Goal: Task Accomplishment & Management: Use online tool/utility

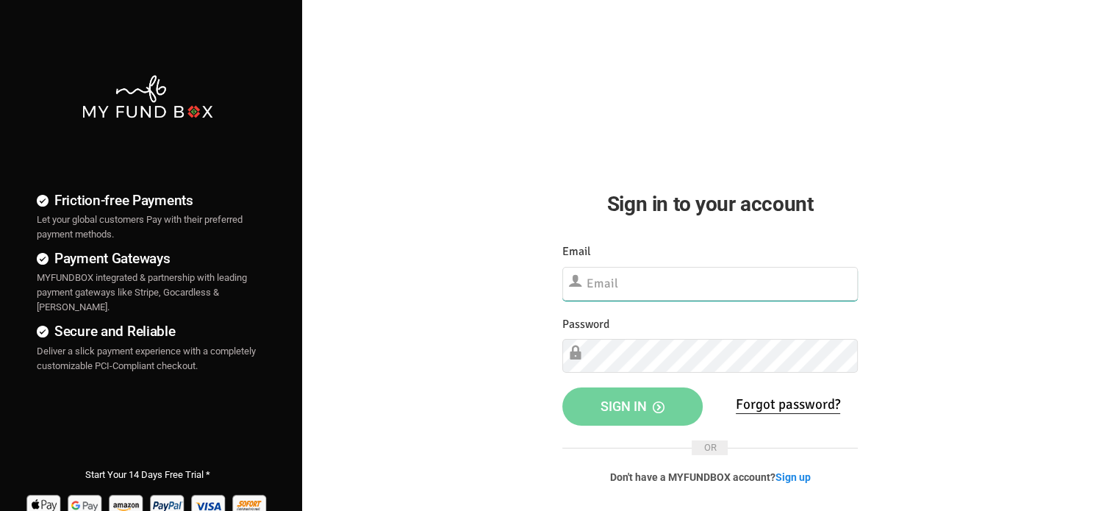
type input "Demo@myfundbox.de"
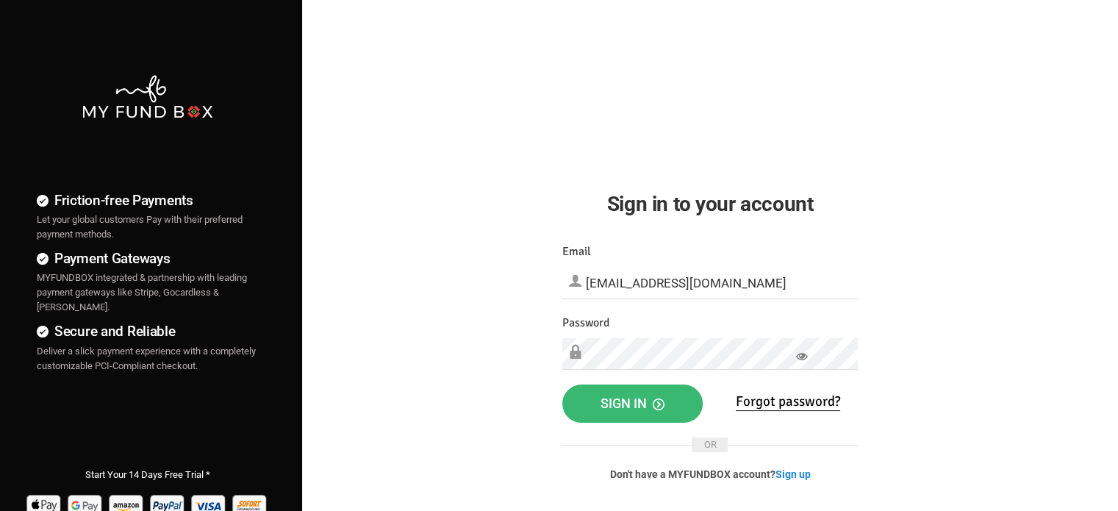
click at [608, 402] on span "Sign in" at bounding box center [633, 403] width 64 height 15
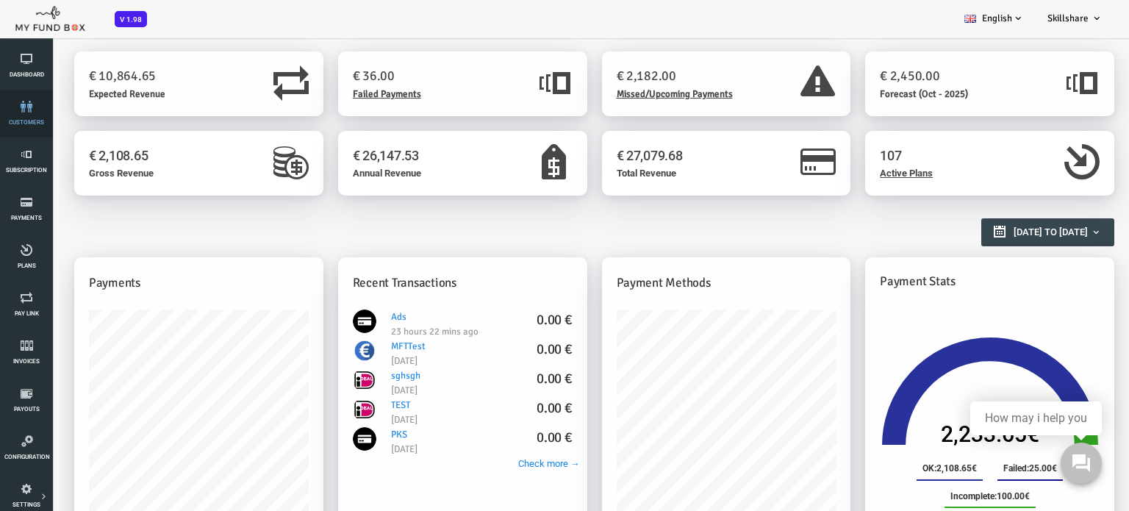
click at [0, 0] on span "customers" at bounding box center [0, 0] width 0 height 0
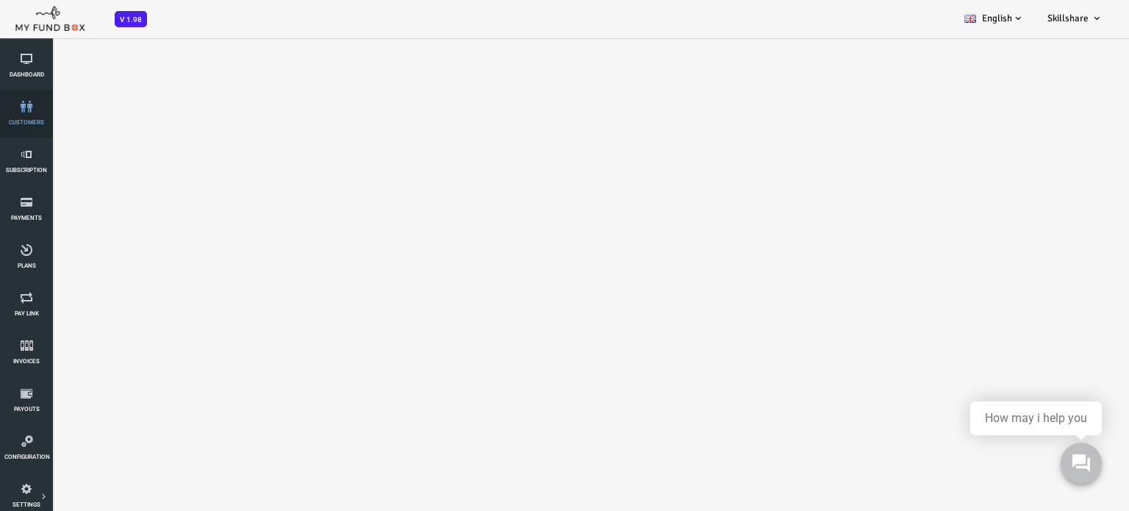
select select "100"
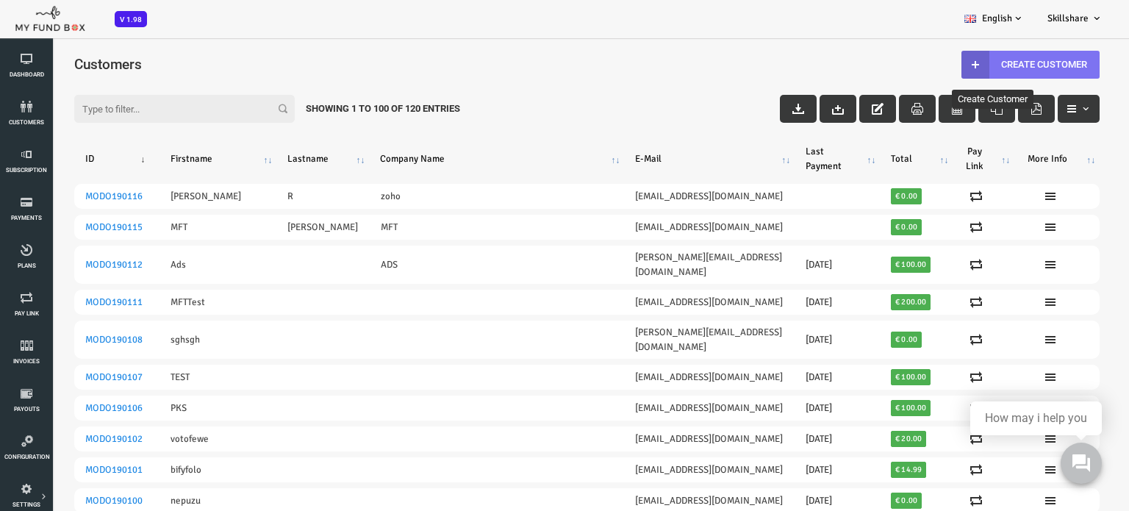
click at [1012, 60] on link "Create Customer" at bounding box center [986, 65] width 138 height 28
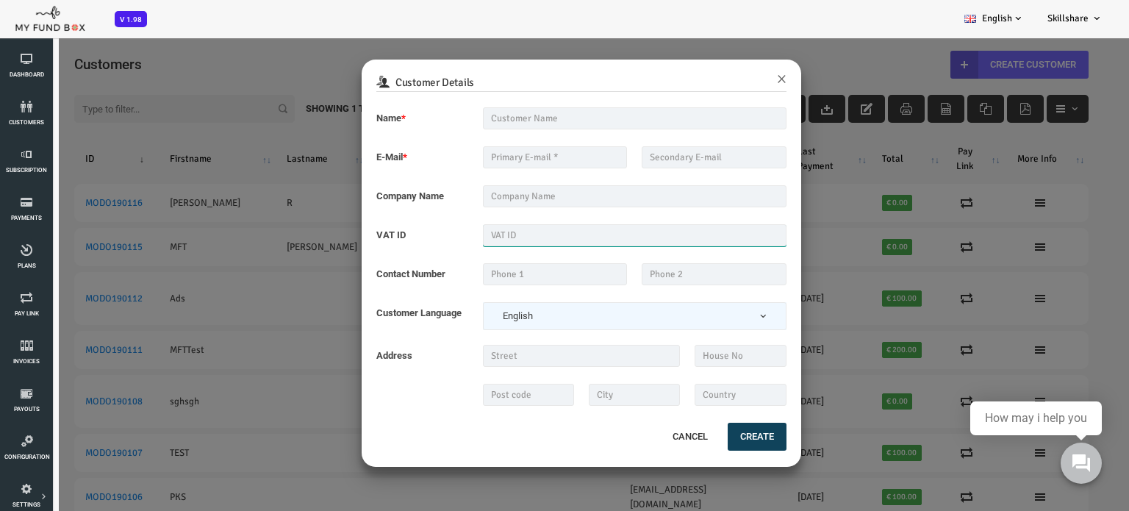
click at [465, 235] on input "text" at bounding box center [590, 235] width 304 height 22
type input "w"
click at [230, 57] on div "Customer Details × Name * Description allows upto maximum of 255 characters. Na…" at bounding box center [542, 292] width 1084 height 511
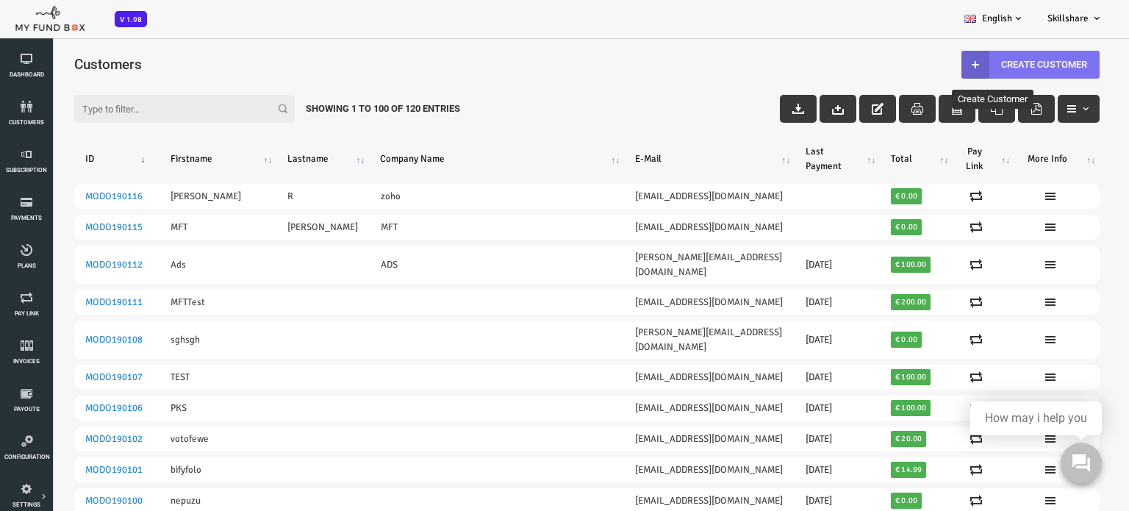
click at [954, 60] on link "Create Customer" at bounding box center [986, 65] width 138 height 28
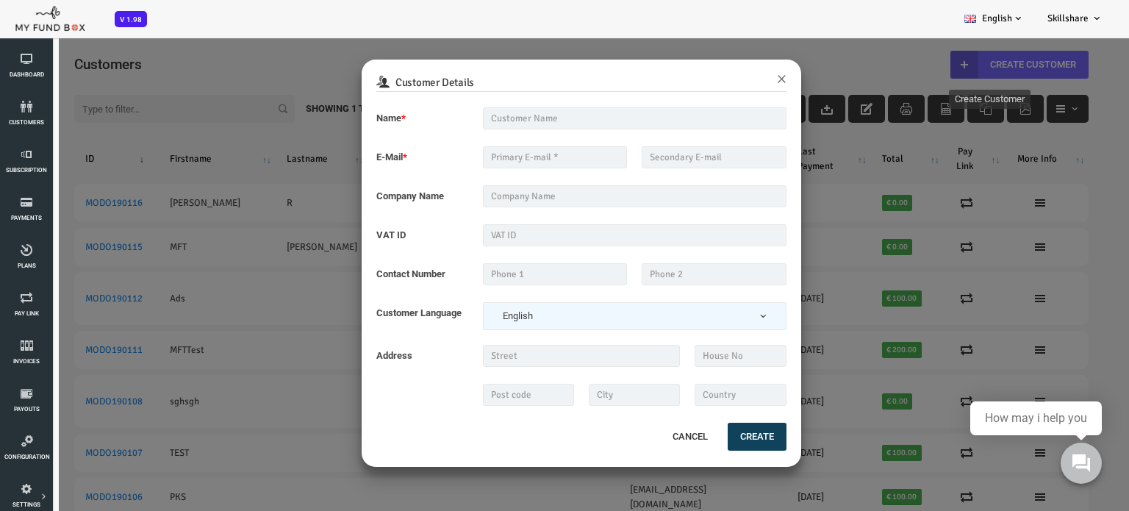
click at [291, 335] on div "Customer Details × Name * Description allows upto maximum of 255 characters. Na…" at bounding box center [542, 292] width 1084 height 511
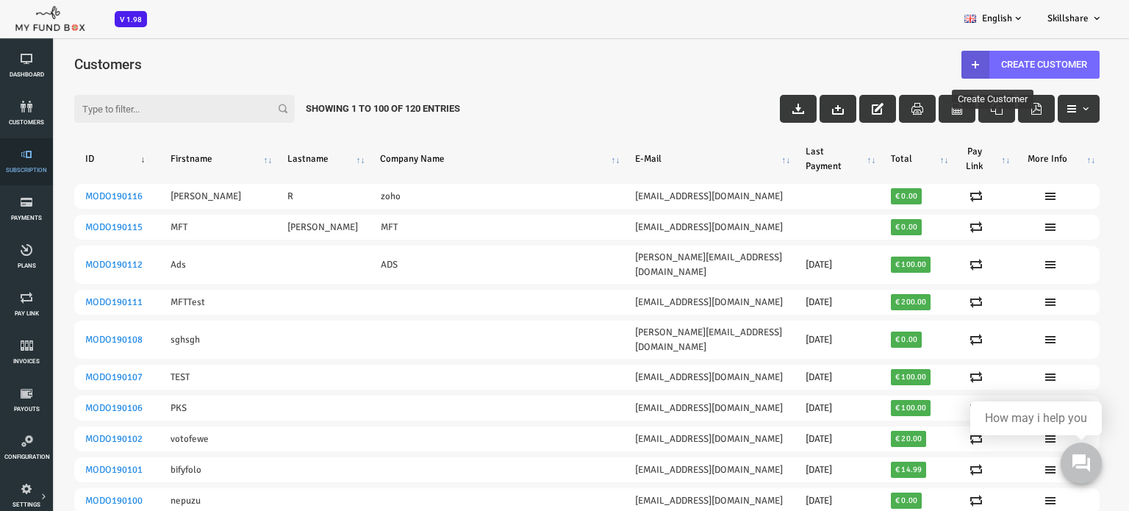
click at [17, 162] on link "Subscription" at bounding box center [26, 161] width 44 height 47
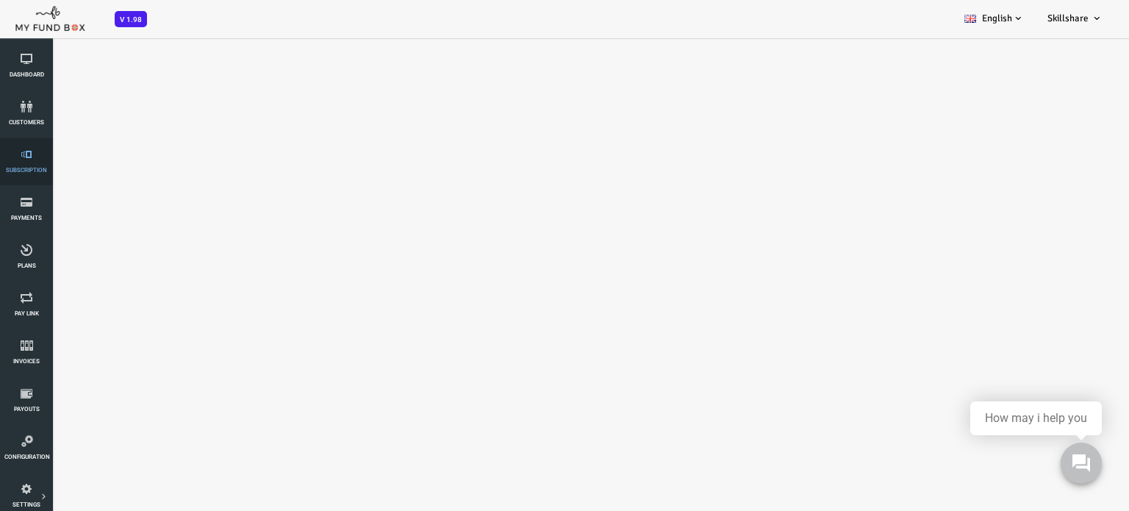
select select "100"
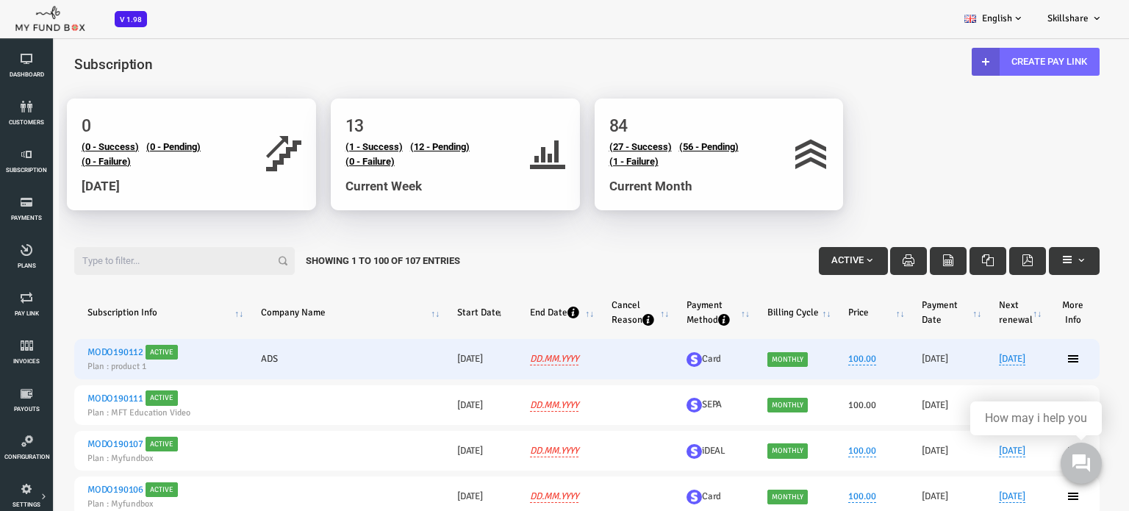
click at [561, 354] on td at bounding box center [591, 359] width 75 height 40
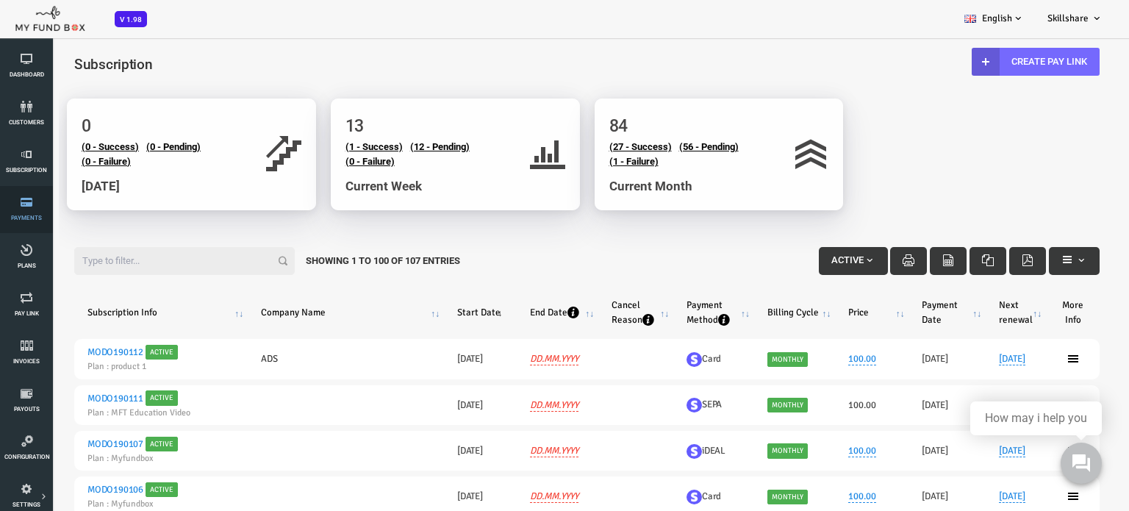
click at [0, 0] on span "Payments" at bounding box center [0, 0] width 0 height 0
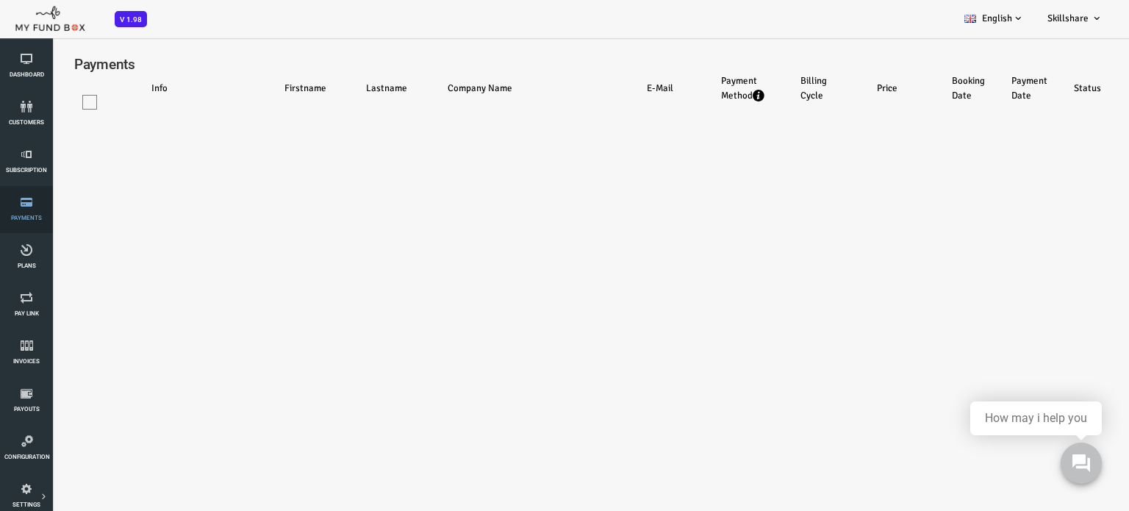
select select "100"
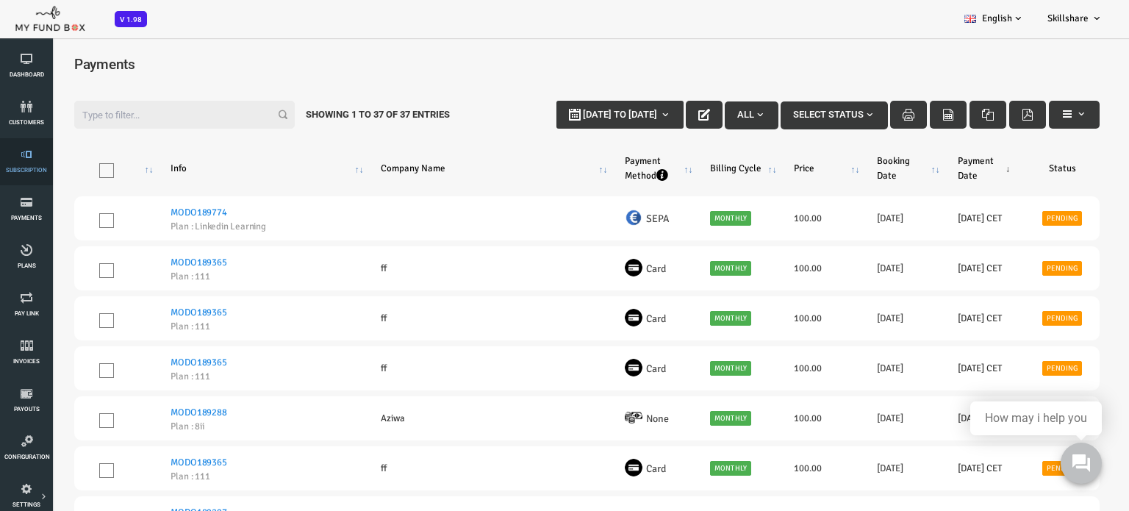
click at [26, 156] on icon at bounding box center [26, 155] width 44 height 12
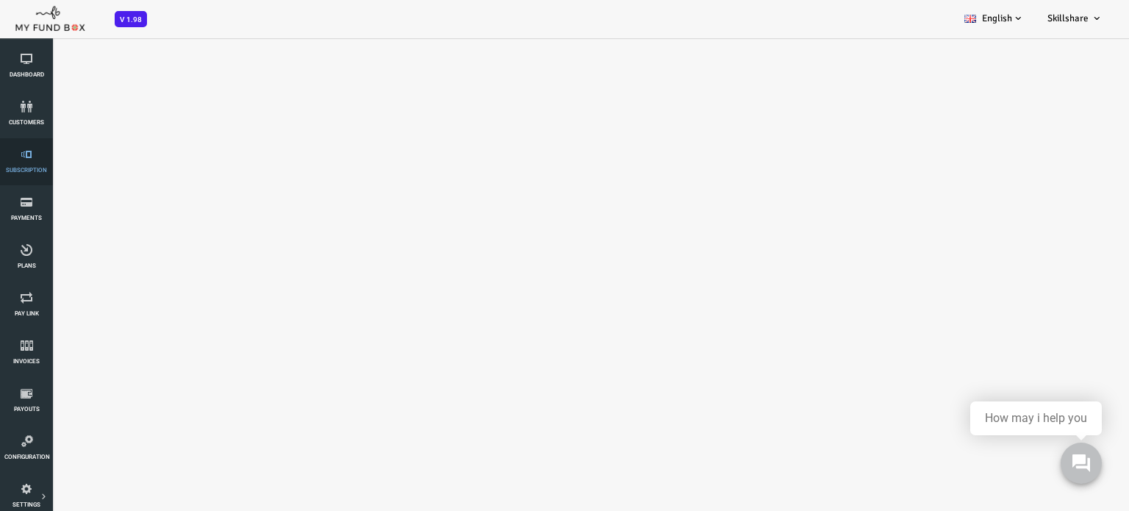
select select "100"
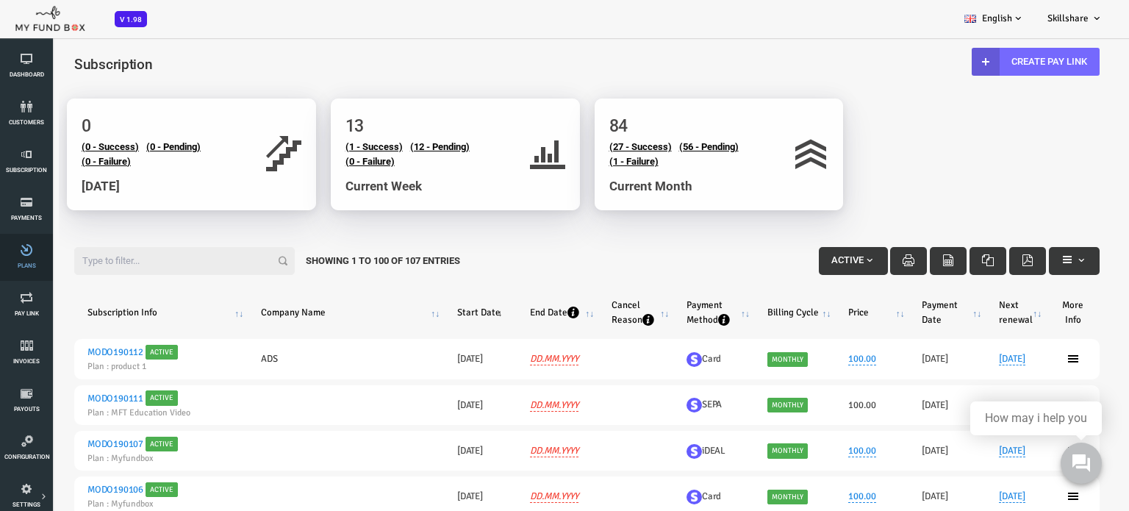
click at [27, 258] on link "Plans" at bounding box center [26, 257] width 44 height 47
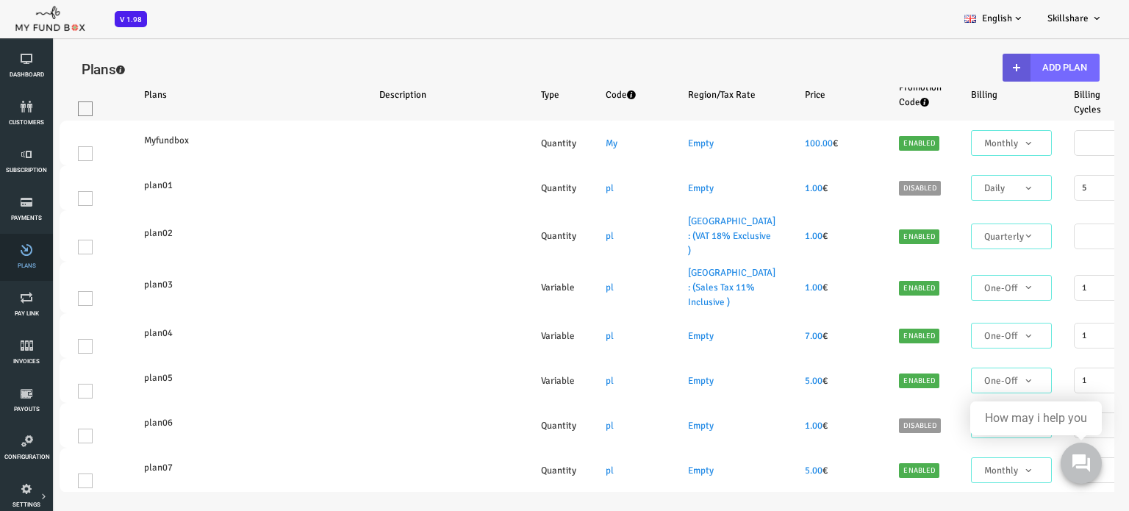
select select "100"
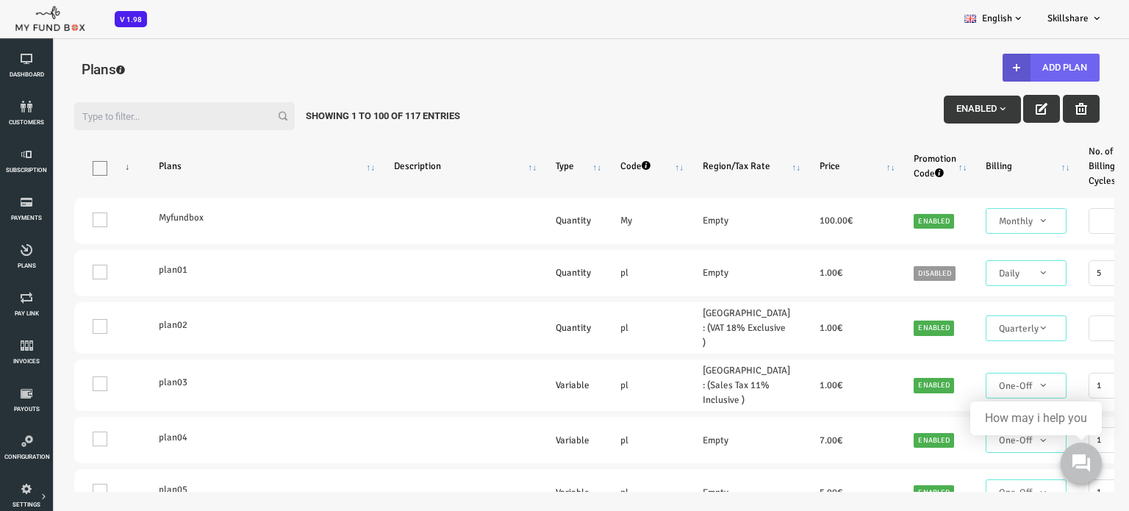
click at [1007, 68] on button "Add Plan" at bounding box center [1006, 68] width 97 height 28
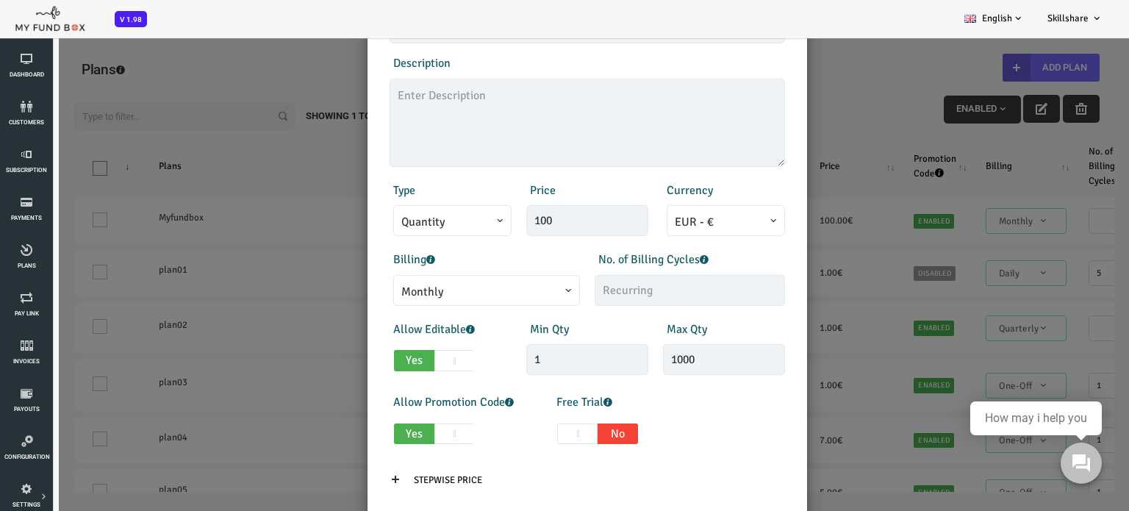
scroll to position [176, 0]
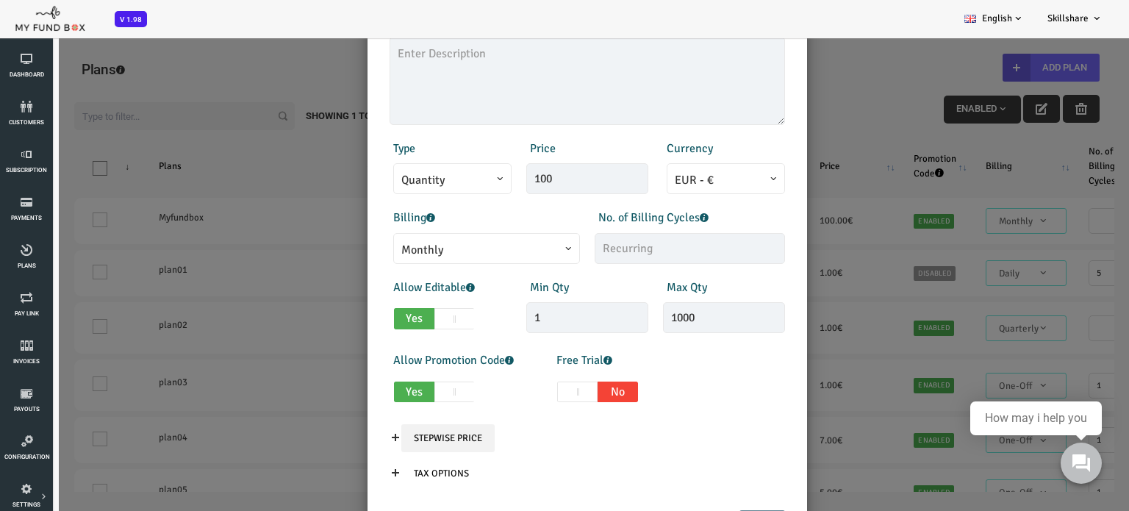
click at [399, 446] on input "Stepwise Price" at bounding box center [403, 438] width 93 height 28
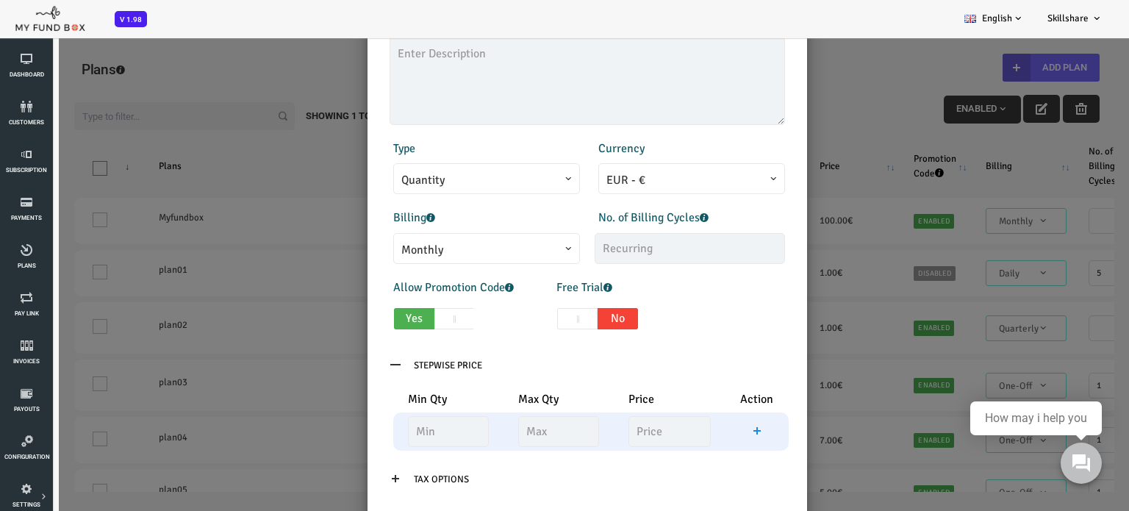
click at [705, 429] on td at bounding box center [712, 431] width 62 height 38
click at [350, 364] on icon at bounding box center [351, 365] width 12 height 12
click at [348, 362] on icon at bounding box center [351, 365] width 12 height 12
click at [393, 368] on input "Stepwise Price" at bounding box center [403, 365] width 93 height 28
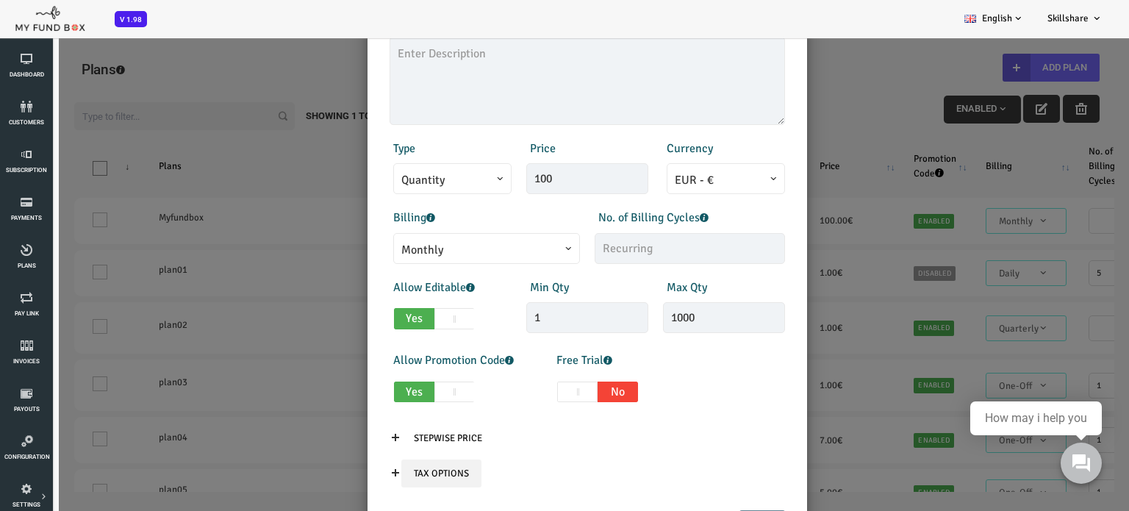
click at [374, 473] on input "Tax Options" at bounding box center [397, 473] width 80 height 28
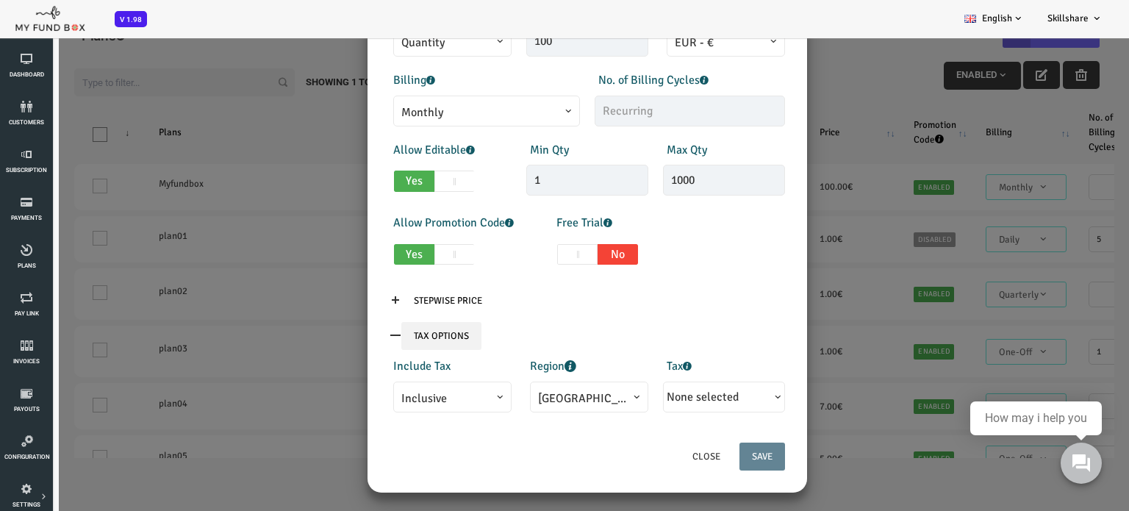
scroll to position [40, 0]
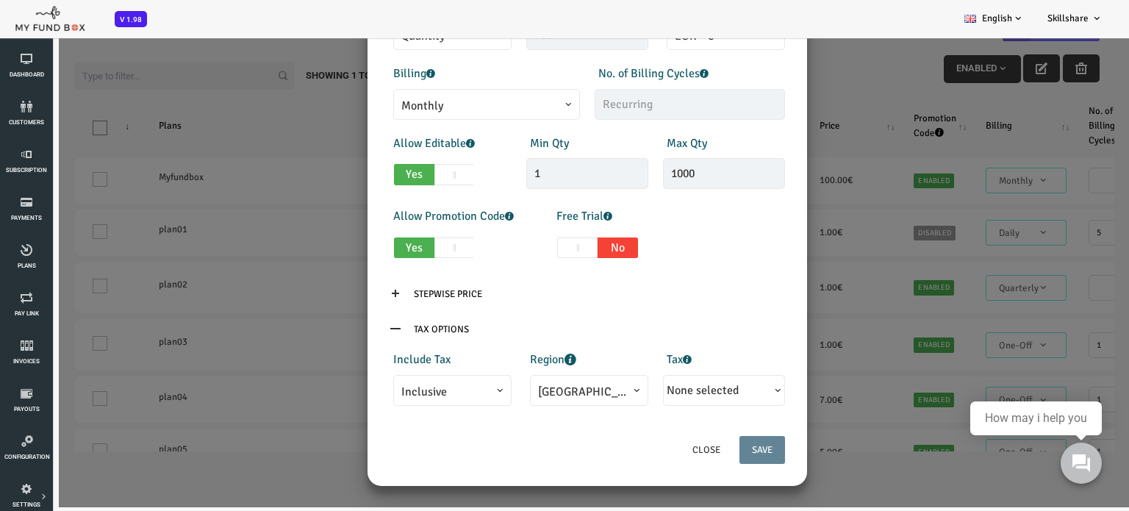
click at [448, 387] on span "Inclusive" at bounding box center [408, 392] width 102 height 18
click at [426, 450] on div "Close Save" at bounding box center [542, 456] width 425 height 43
click at [348, 323] on icon at bounding box center [351, 329] width 12 height 12
click at [350, 329] on icon at bounding box center [351, 329] width 12 height 12
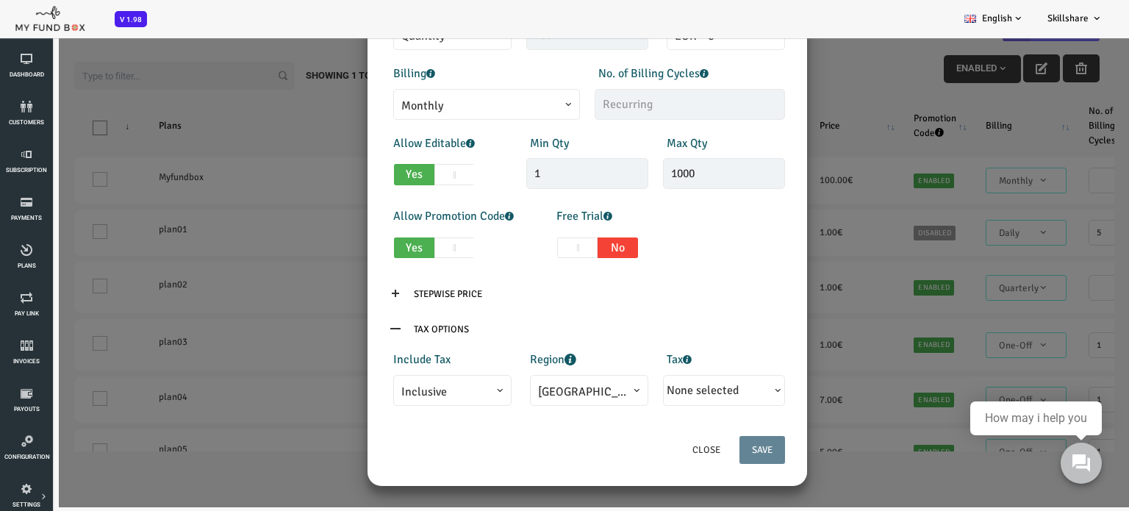
click at [469, 312] on div "Products Invoice Product is empty Plans * This field is required Description 1/…" at bounding box center [542, 112] width 425 height 648
click at [402, 326] on input "Tax Options" at bounding box center [397, 329] width 80 height 28
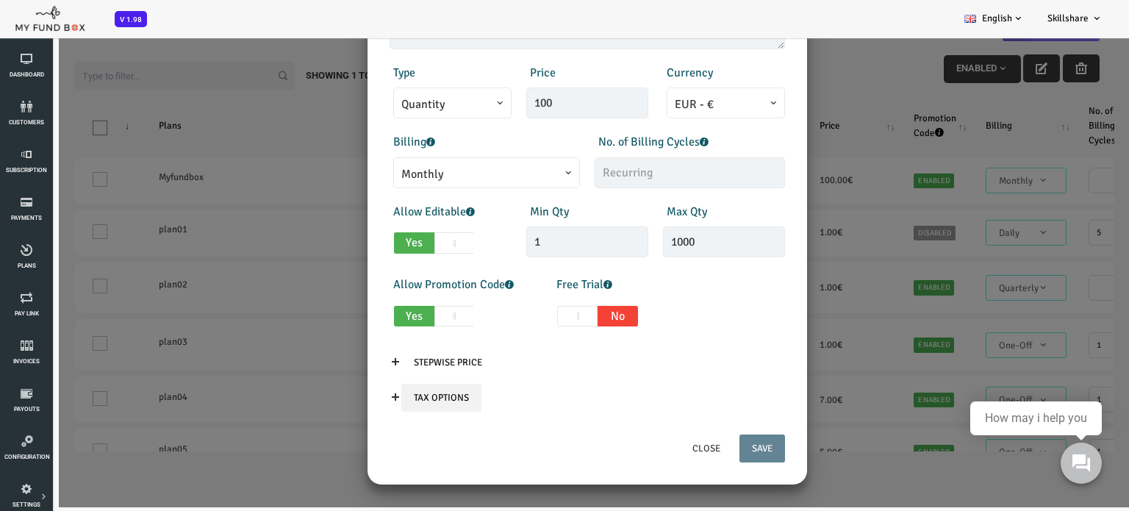
scroll to position [210, 0]
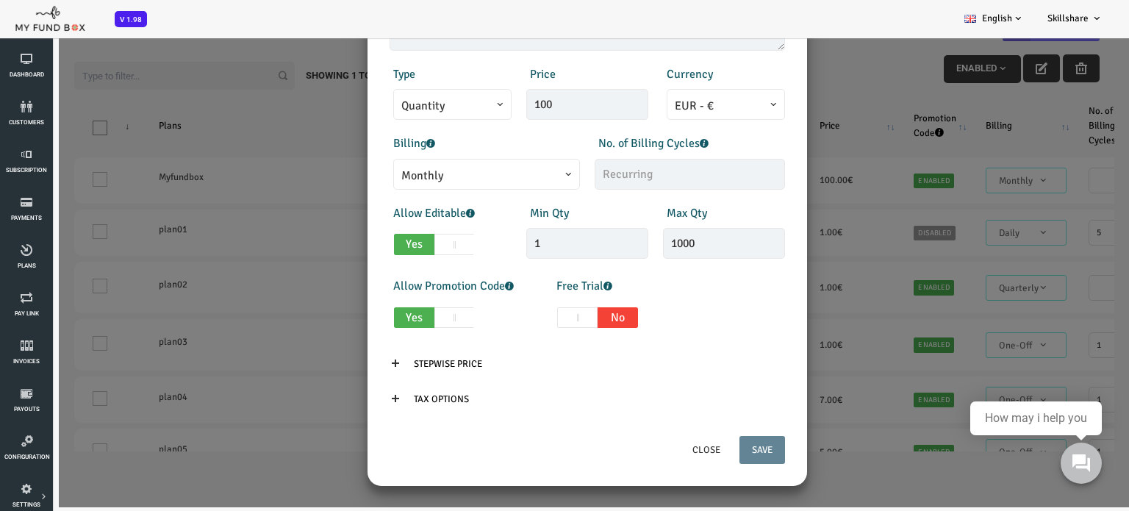
click at [260, 205] on div "× Add Plan Products Invoice Product is empty Plans * This field is required Des…" at bounding box center [542, 251] width 1084 height 511
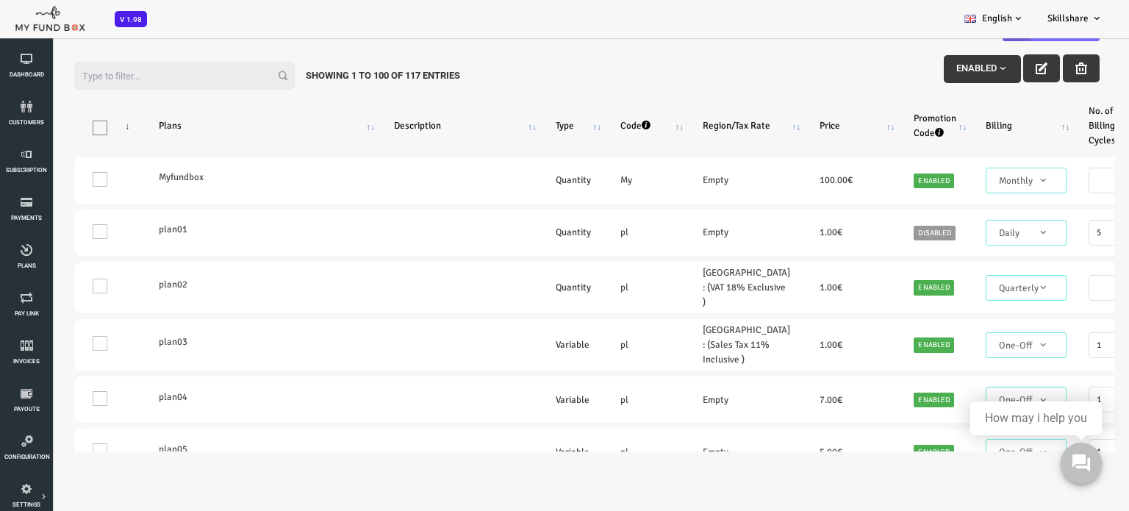
click at [1075, 112] on div "Filter: Enabled Showing 1 to 100 of 117 Entries Products Plans Description Type…" at bounding box center [542, 251] width 1084 height 430
click at [0, 0] on span "Plans" at bounding box center [0, 0] width 0 height 0
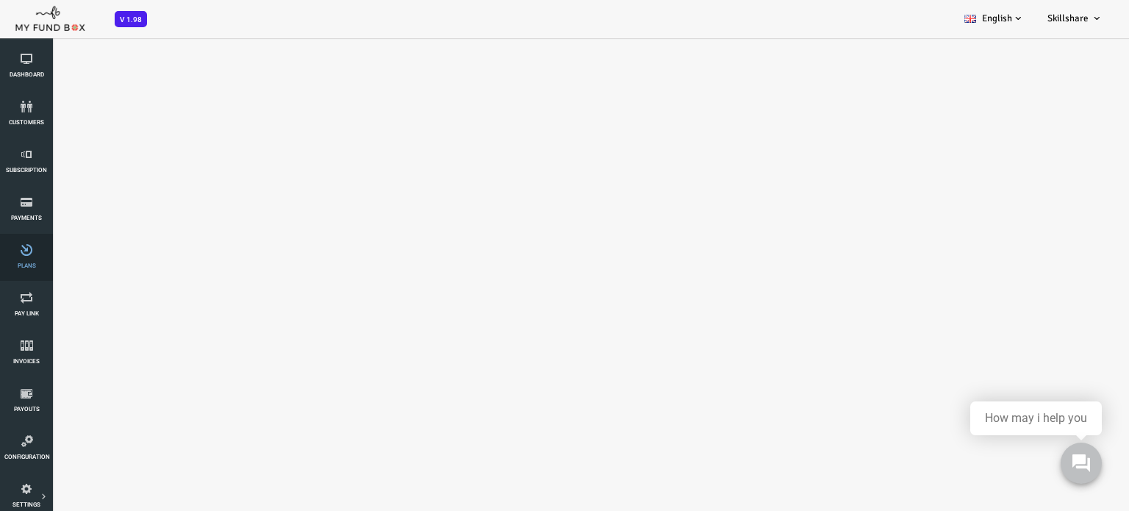
scroll to position [0, 0]
select select "100"
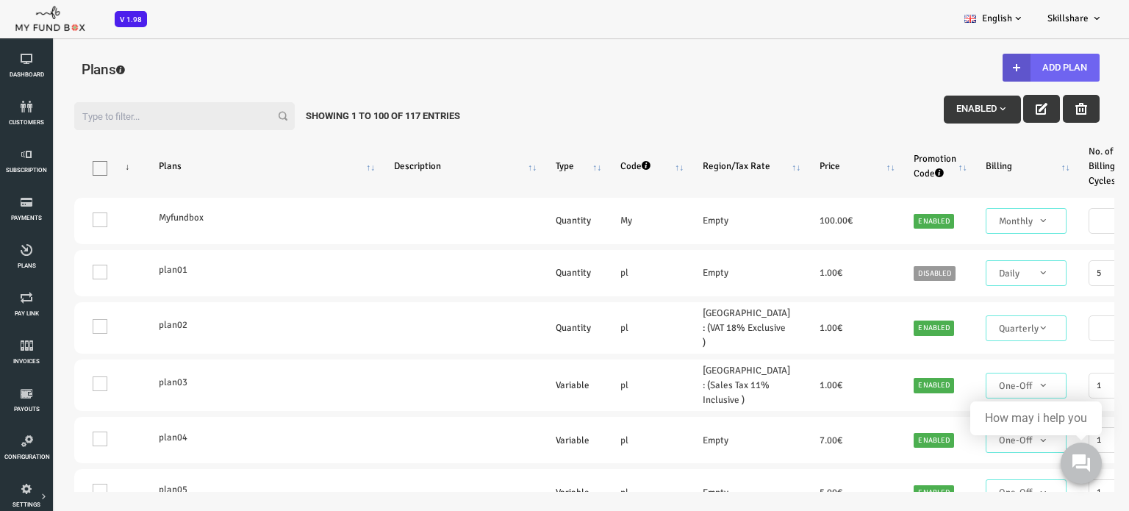
click at [1005, 68] on button "Add Plan" at bounding box center [1006, 68] width 97 height 28
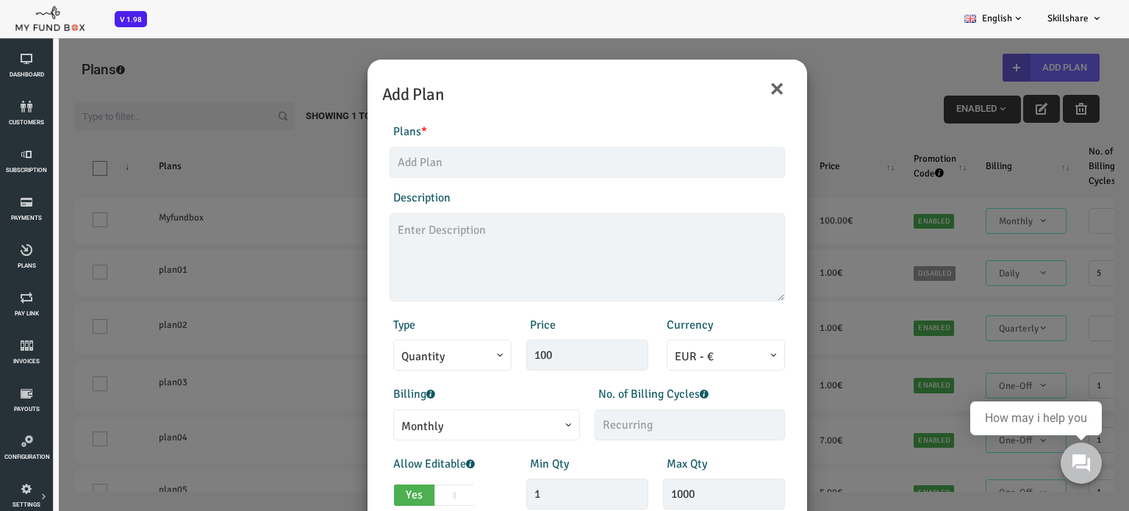
click at [837, 62] on div "× Add Plan Products Invoice Product is empty Plans * This field is required Des…" at bounding box center [542, 292] width 1084 height 511
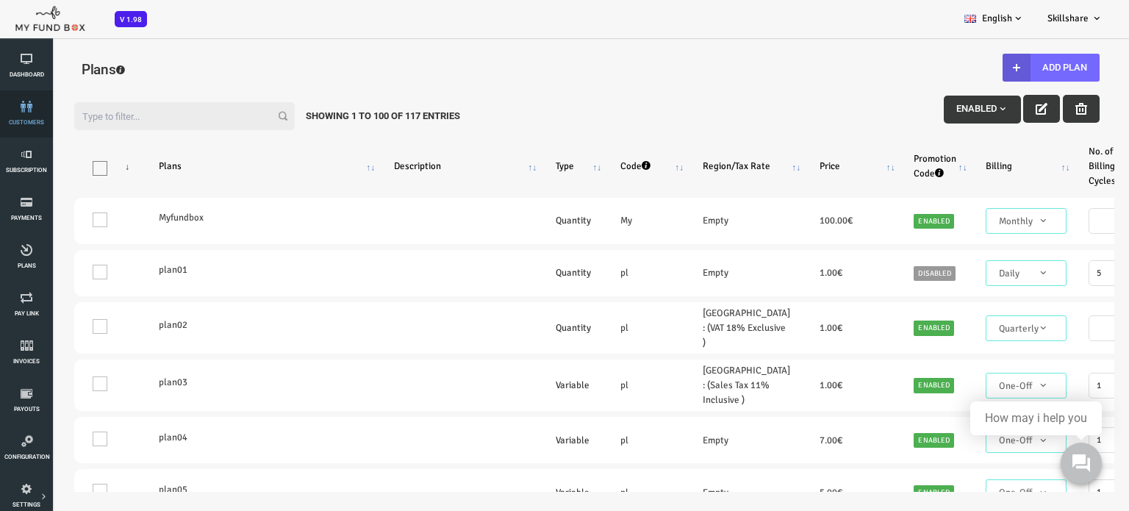
click at [21, 106] on icon at bounding box center [26, 107] width 44 height 12
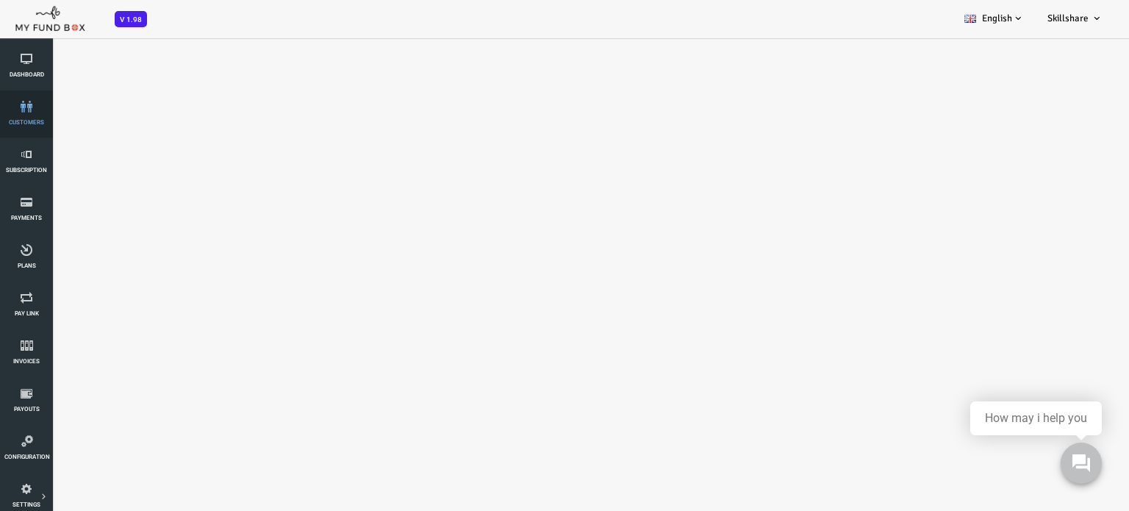
select select "100"
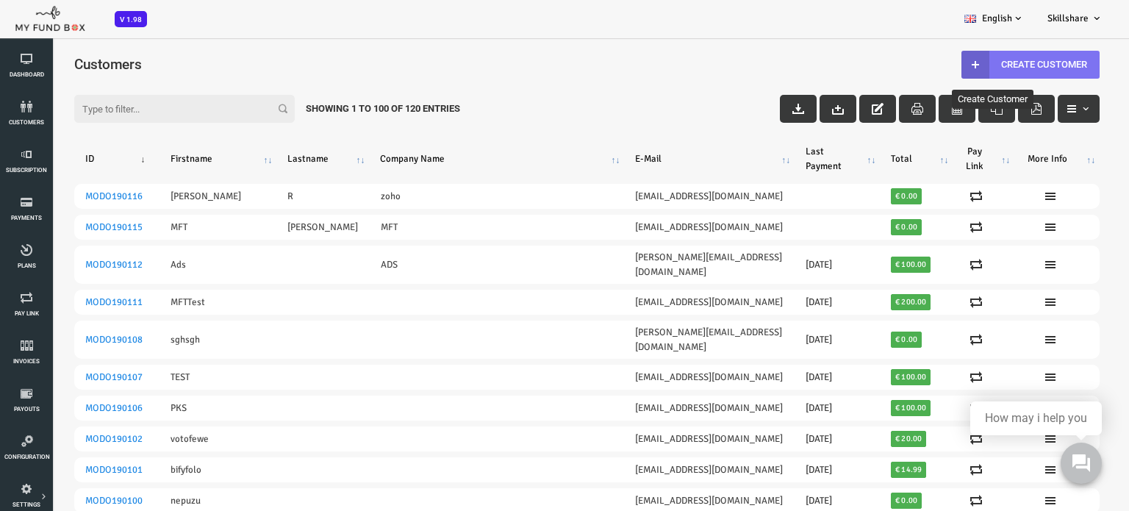
click at [968, 63] on link "Create Customer" at bounding box center [986, 65] width 138 height 28
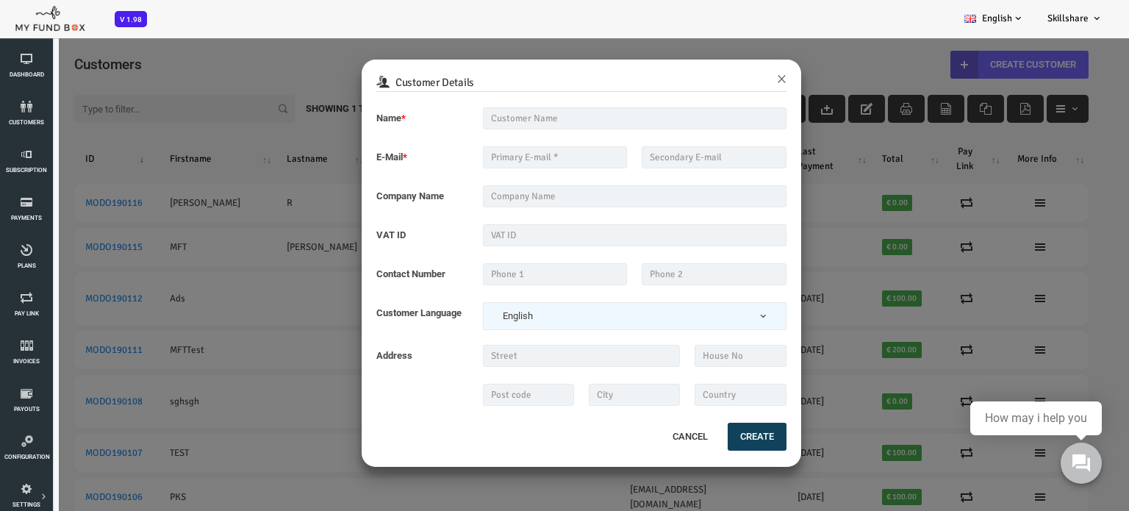
click at [279, 336] on div "Customer Details × Name * Description allows upto maximum of 255 characters. Na…" at bounding box center [542, 292] width 1084 height 511
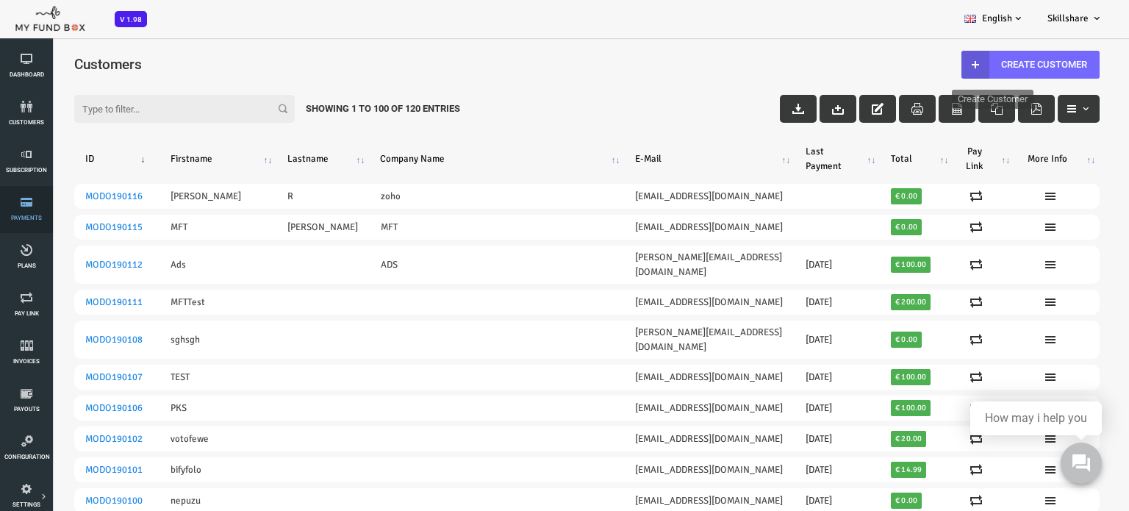
click at [0, 0] on span "Payments" at bounding box center [0, 0] width 0 height 0
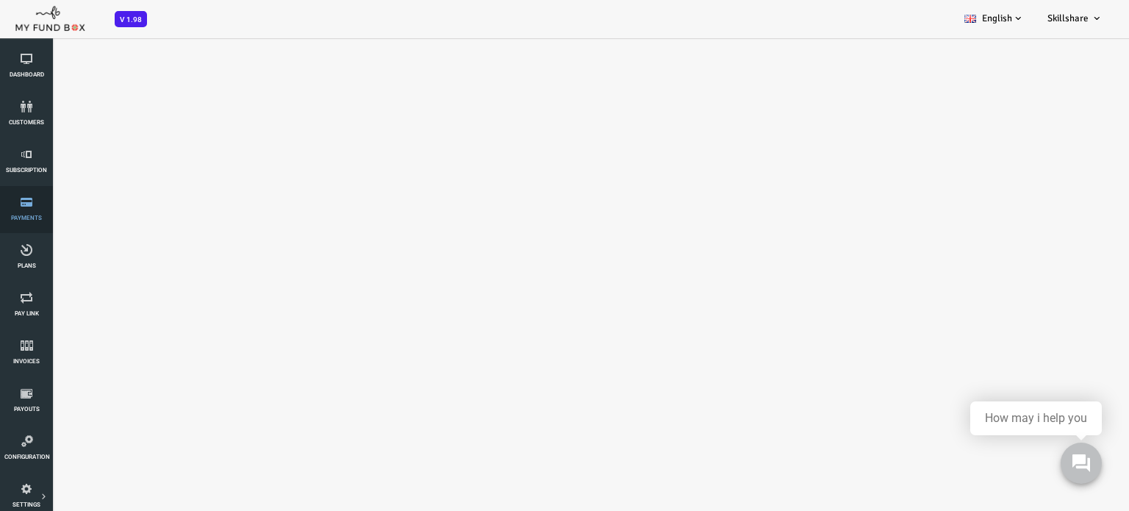
select select "100"
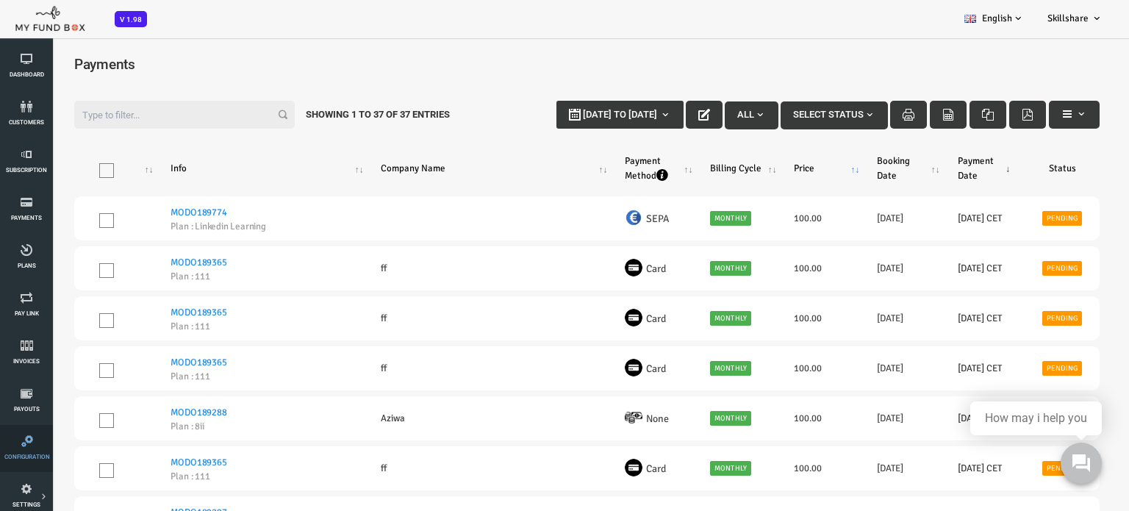
click at [0, 0] on span "Configuration" at bounding box center [0, 0] width 0 height 0
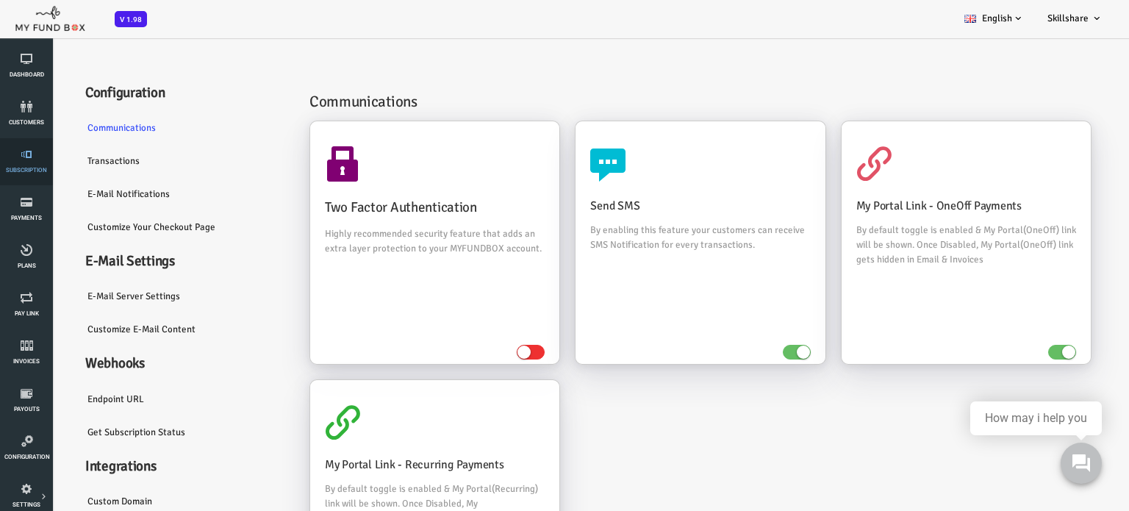
click at [15, 162] on link "Subscription" at bounding box center [26, 161] width 44 height 47
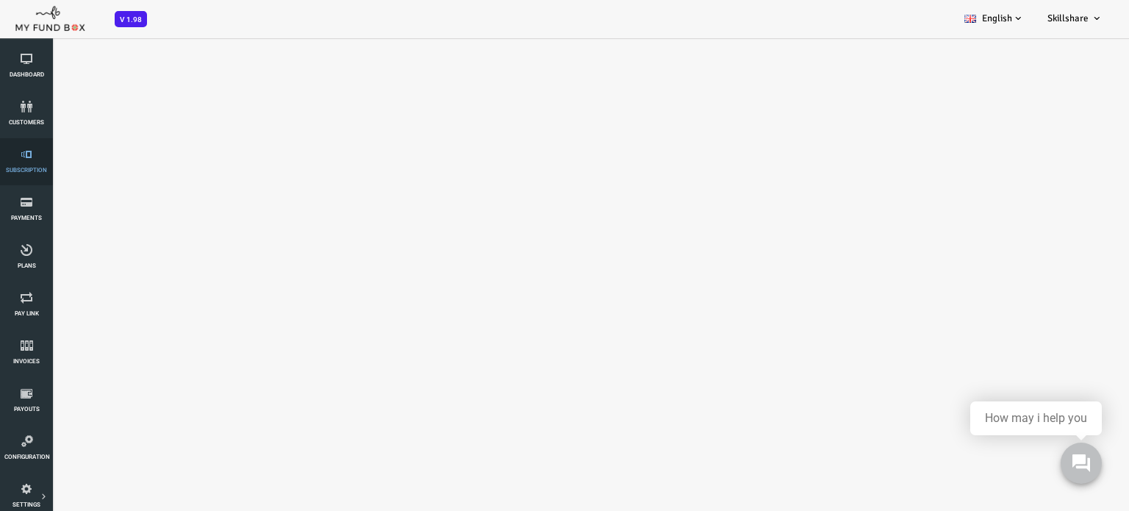
select select "100"
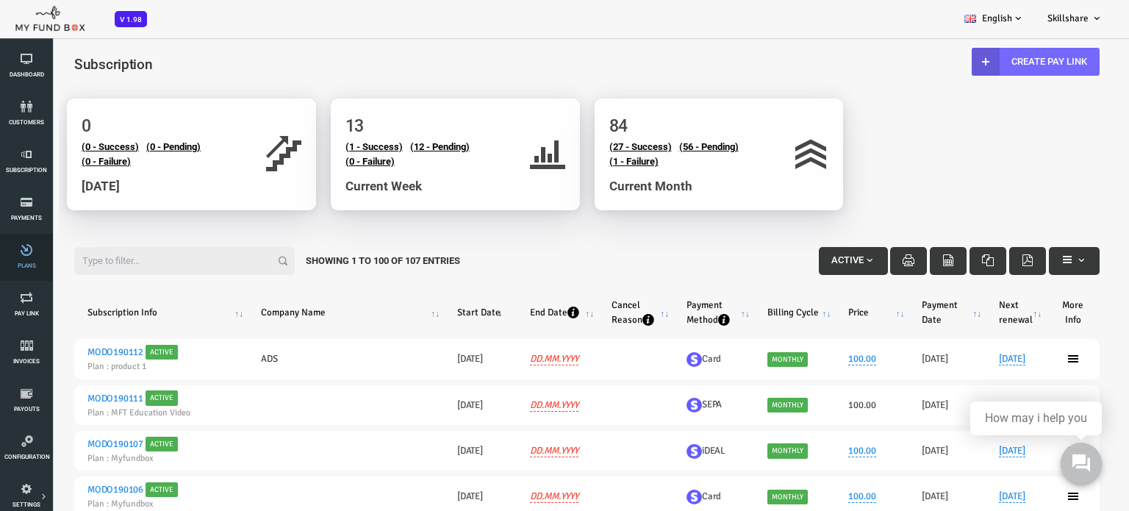
click at [24, 257] on link "Plans" at bounding box center [26, 257] width 44 height 47
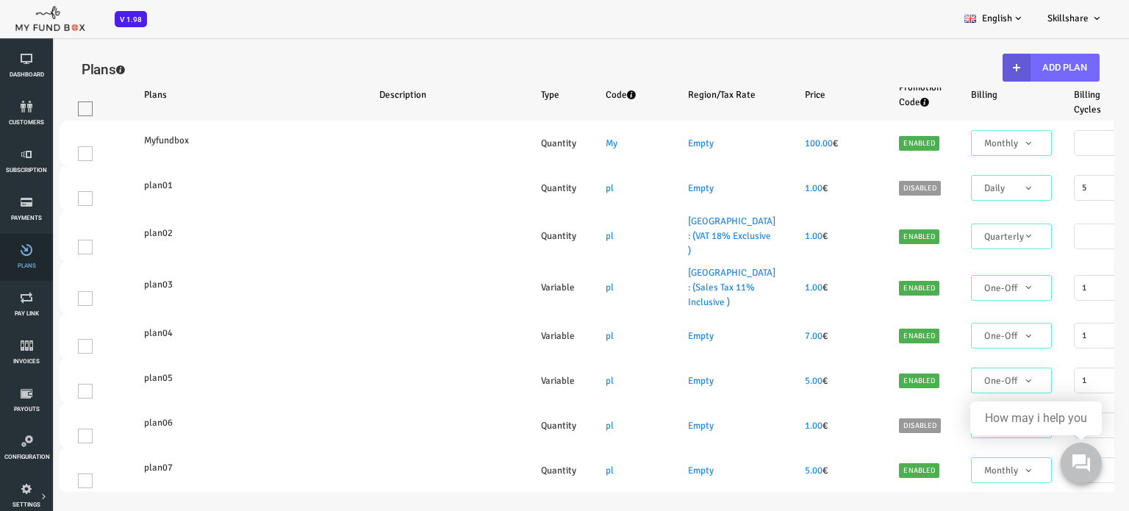
select select "100"
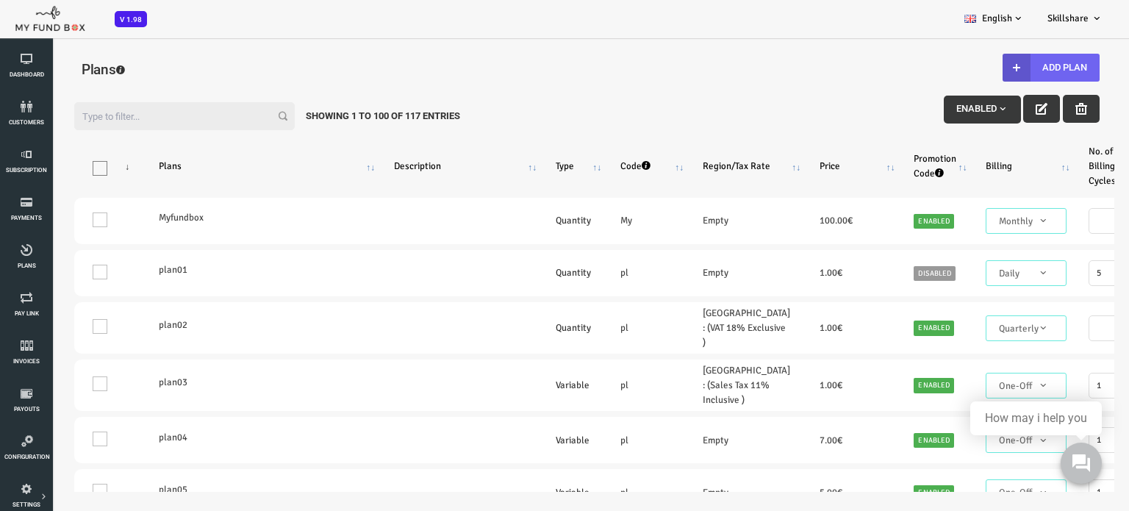
click at [1021, 68] on button "Add Plan" at bounding box center [1006, 68] width 97 height 28
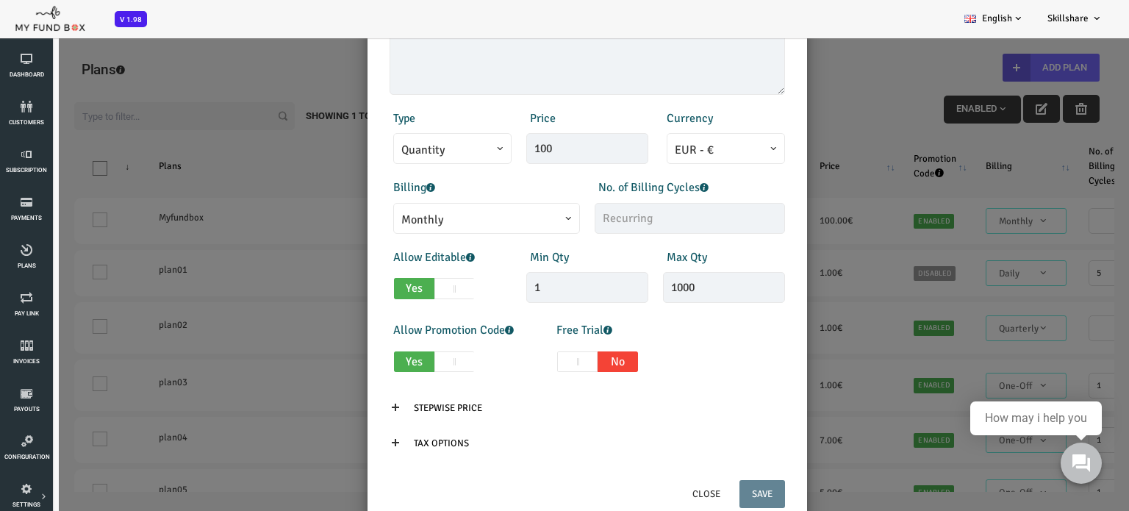
scroll to position [210, 0]
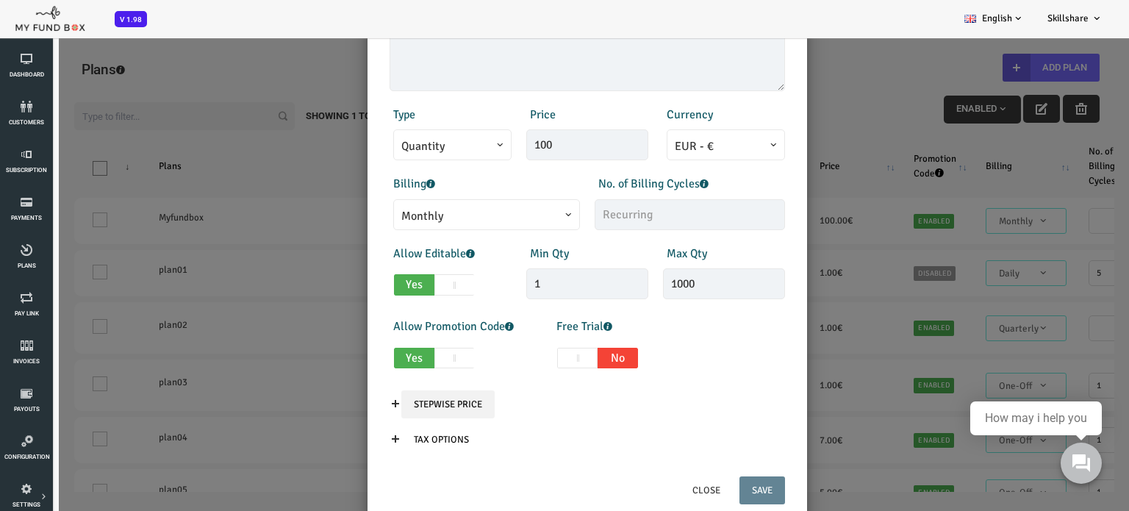
click at [404, 407] on input "Stepwise Price" at bounding box center [403, 404] width 93 height 28
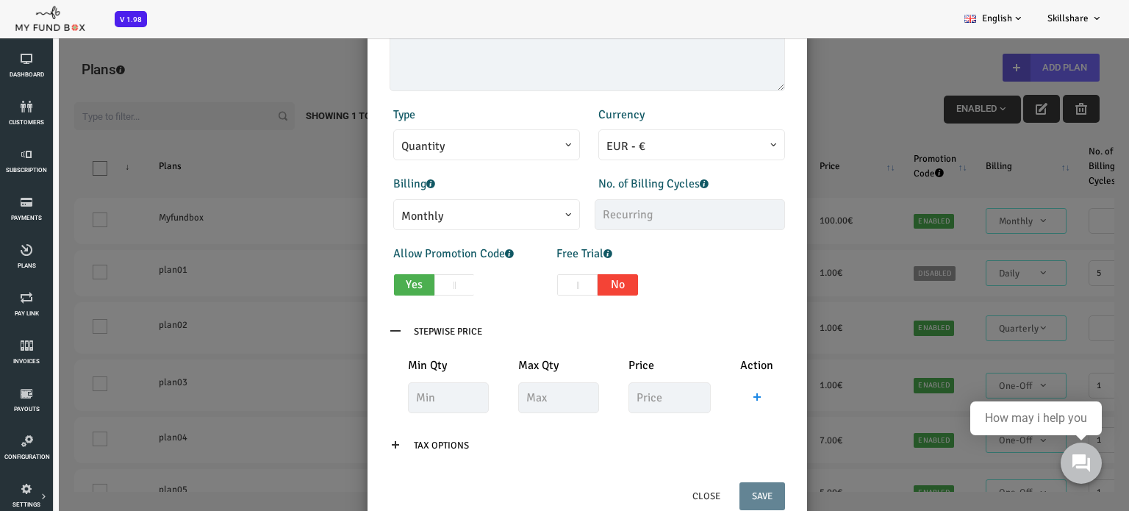
click at [351, 329] on icon at bounding box center [351, 331] width 12 height 12
click at [782, 112] on div "× Add Plan Products Invoice Product is empty Plans * This field is required Des…" at bounding box center [542, 292] width 1084 height 511
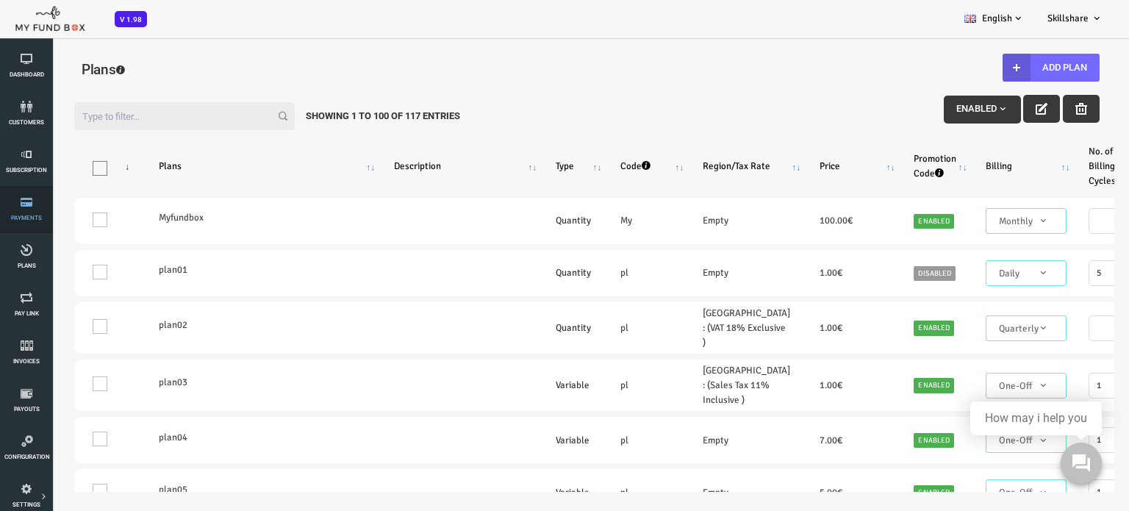
click at [23, 213] on link "Payments" at bounding box center [26, 209] width 44 height 47
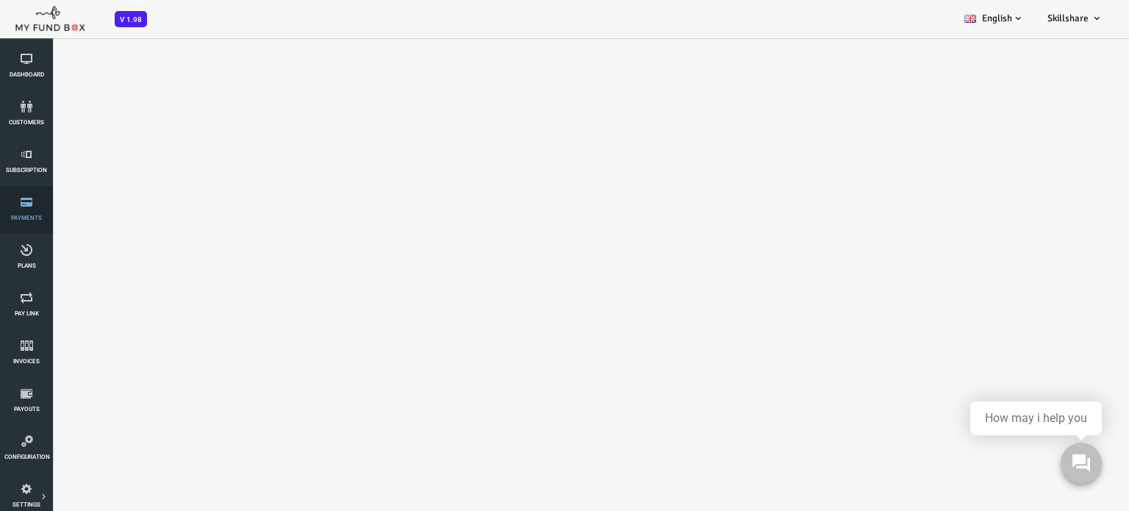
select select "100"
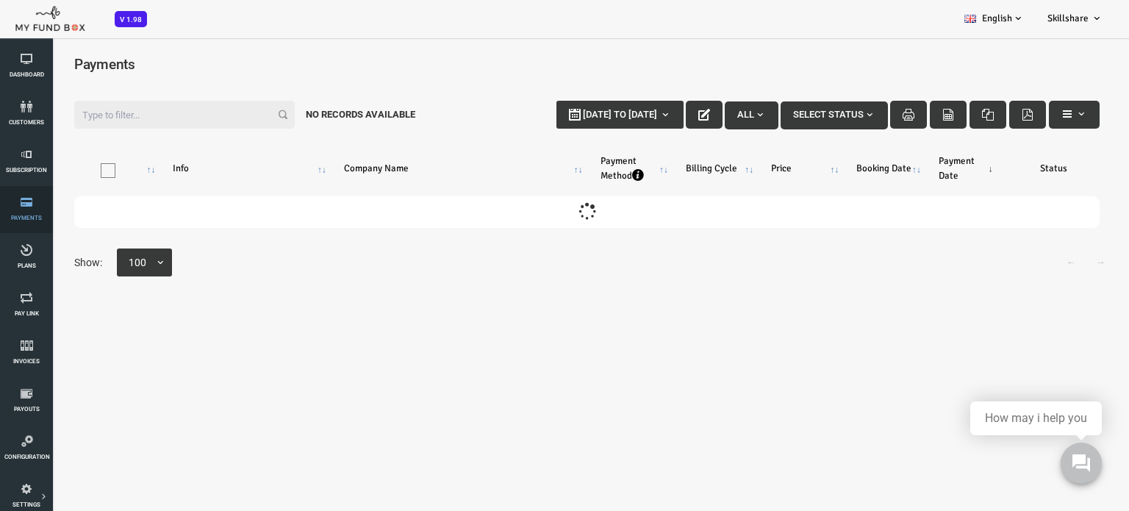
scroll to position [0, 0]
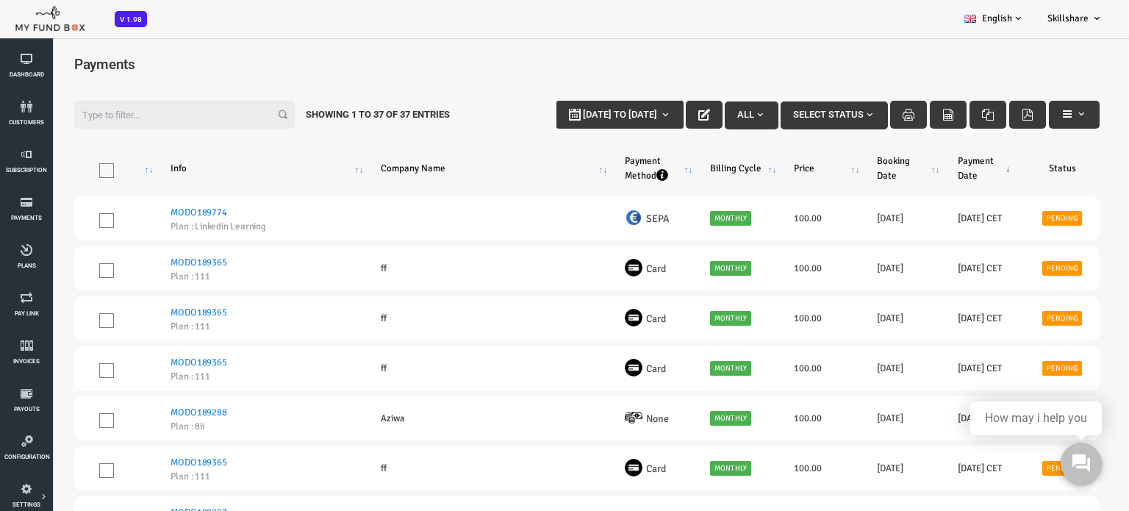
click at [19, 307] on link "Pay Link" at bounding box center [26, 305] width 44 height 47
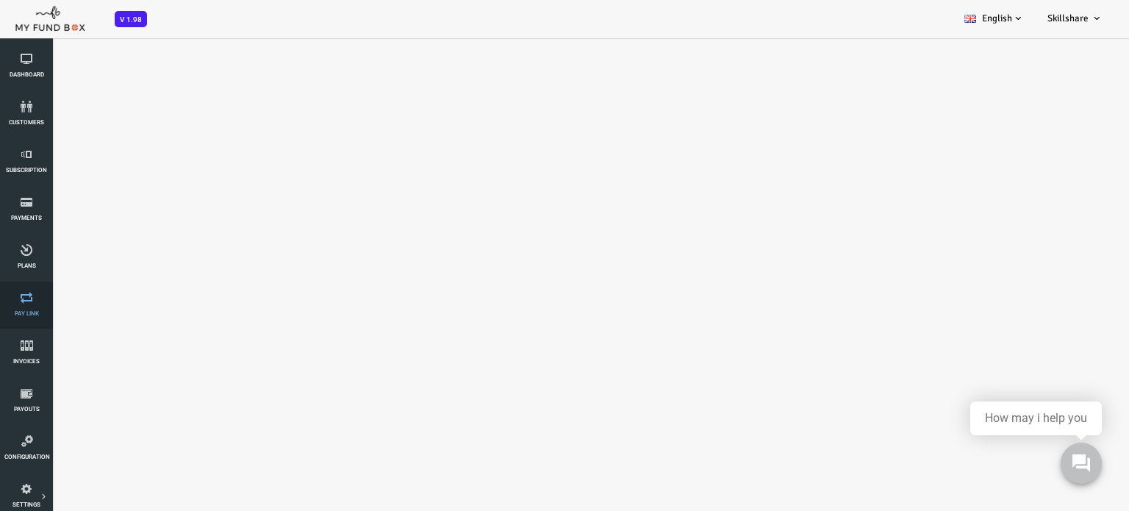
select select "100"
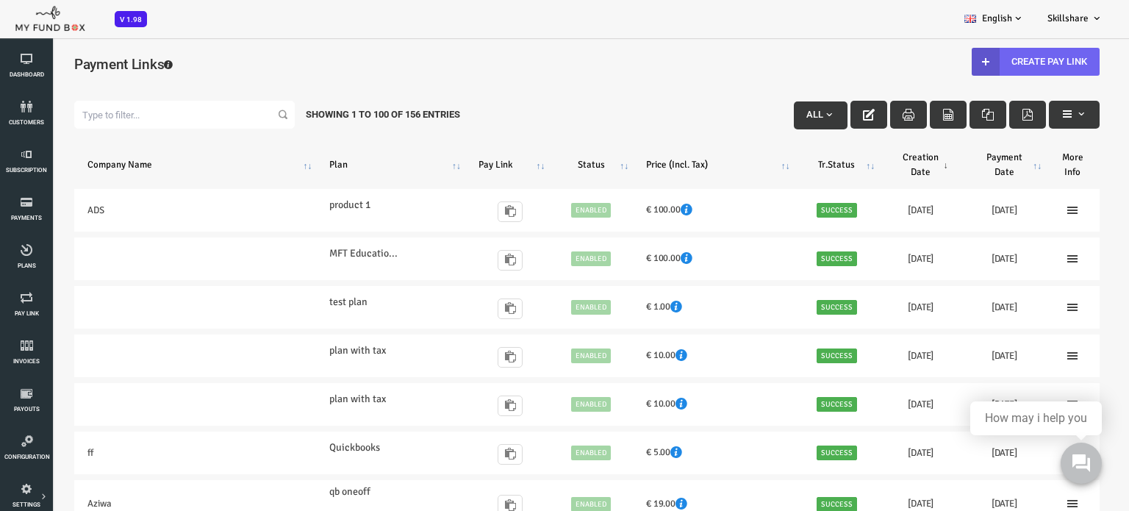
click at [992, 59] on link "Create Pay Link" at bounding box center [991, 62] width 128 height 28
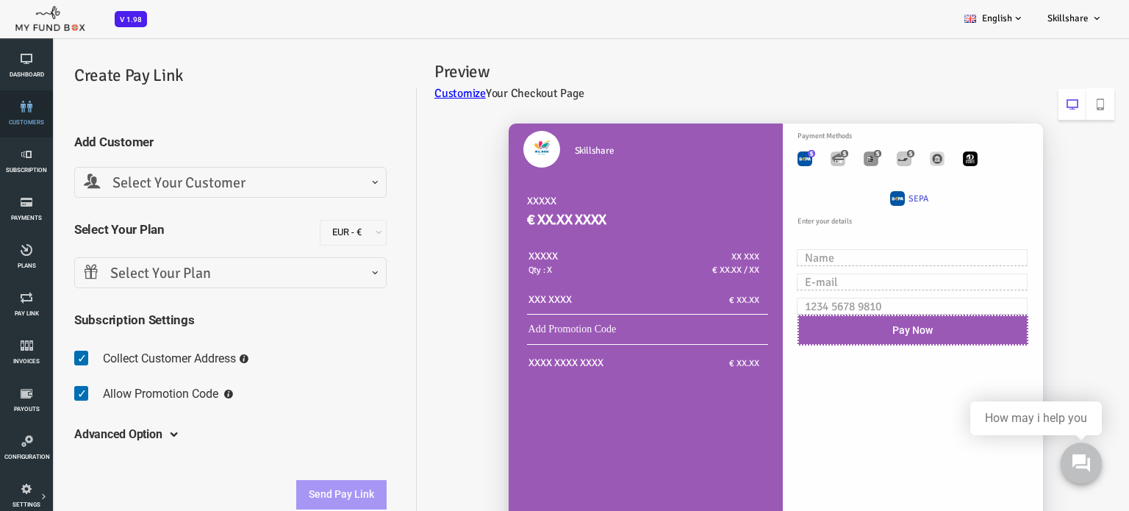
click at [18, 116] on link "customers" at bounding box center [26, 113] width 44 height 47
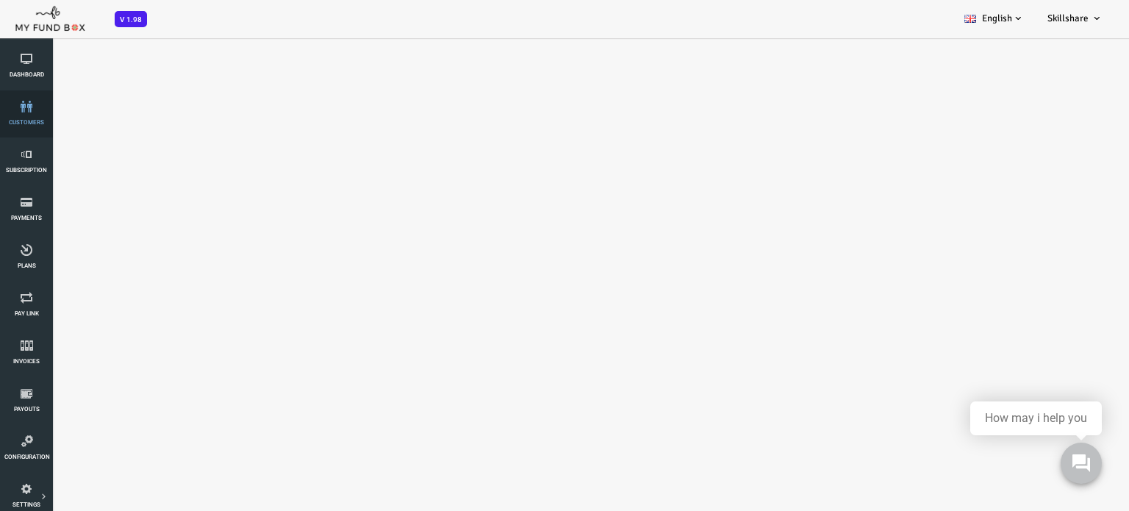
select select "100"
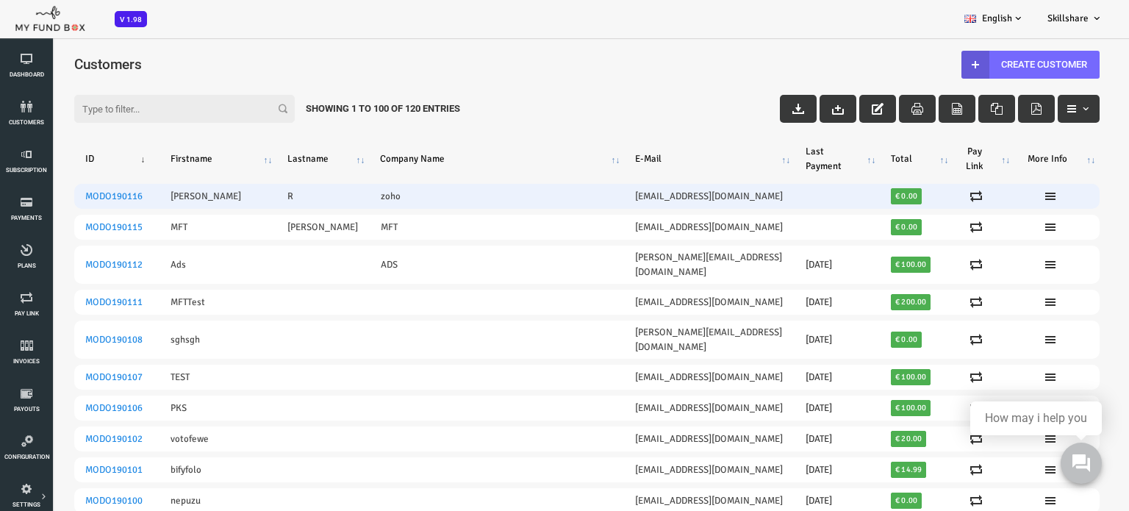
click at [332, 196] on td "zoho" at bounding box center [451, 196] width 255 height 25
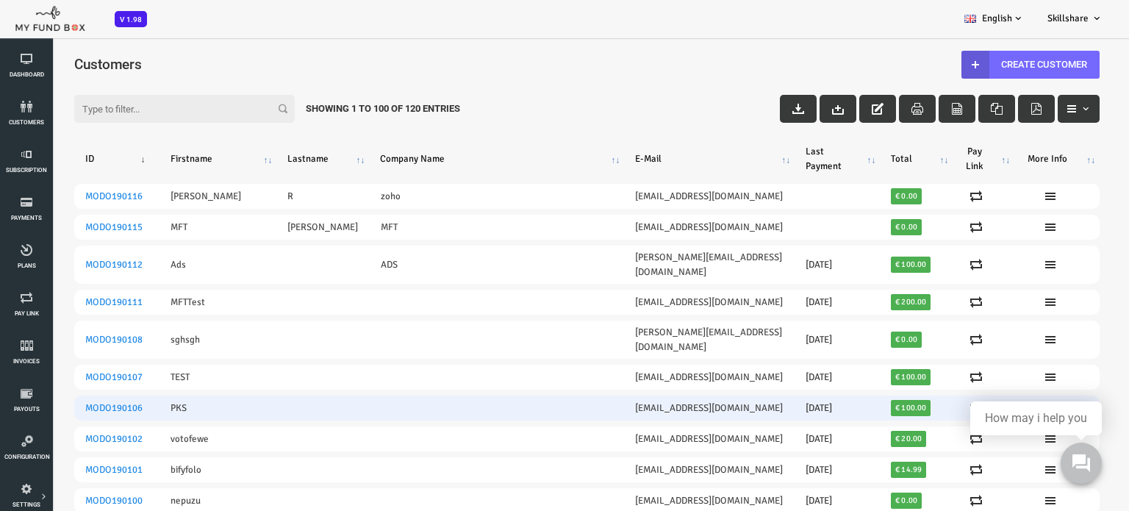
click at [418, 396] on td at bounding box center [451, 408] width 255 height 25
